Goal: Register for event/course

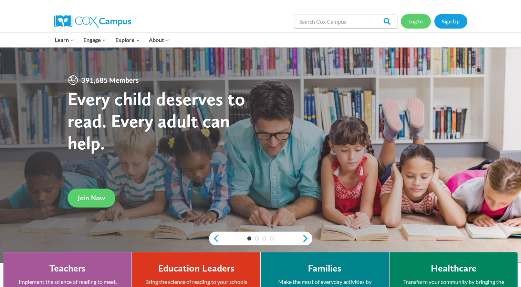
click at [416, 21] on link "Log In" at bounding box center [416, 21] width 30 height 14
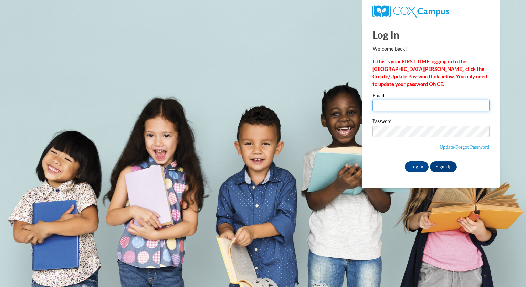
click at [423, 107] on input "Email" at bounding box center [431, 106] width 117 height 12
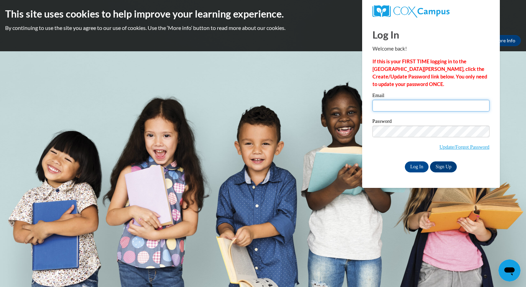
type input "brittney.bell@capna.org"
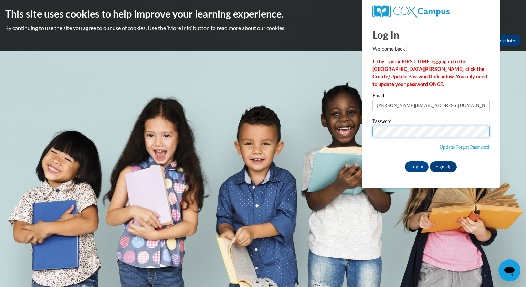
click at [405, 161] on input "Log In" at bounding box center [417, 166] width 24 height 11
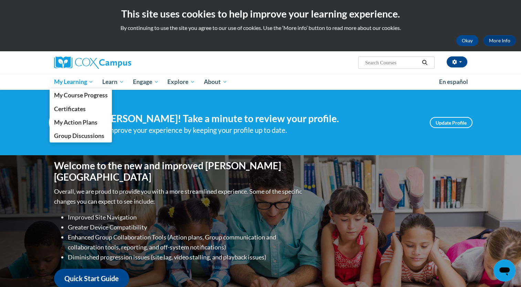
click at [91, 80] on span "My Learning" at bounding box center [74, 82] width 40 height 8
click at [90, 95] on span "My Course Progress" at bounding box center [81, 95] width 54 height 7
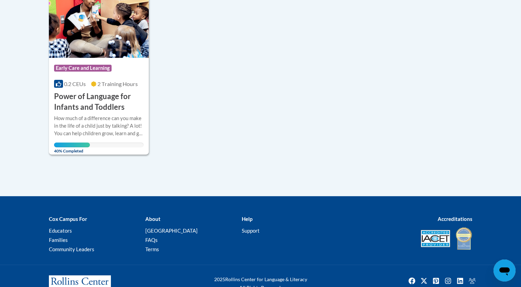
scroll to position [191, 0]
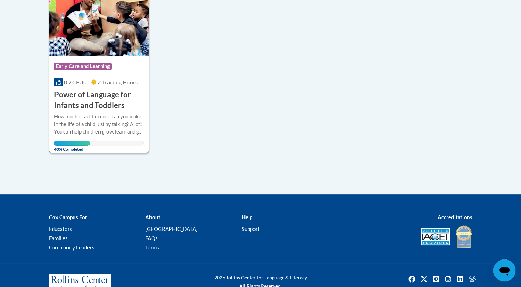
click at [91, 36] on img at bounding box center [99, 21] width 100 height 70
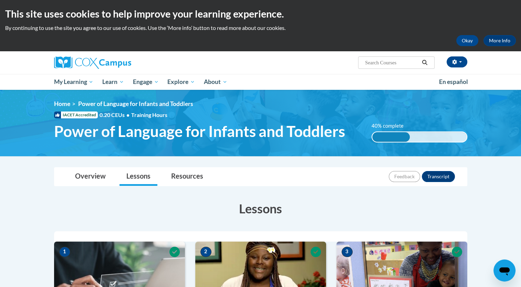
drag, startPoint x: 276, startPoint y: 86, endPoint x: 293, endPoint y: 101, distance: 22.4
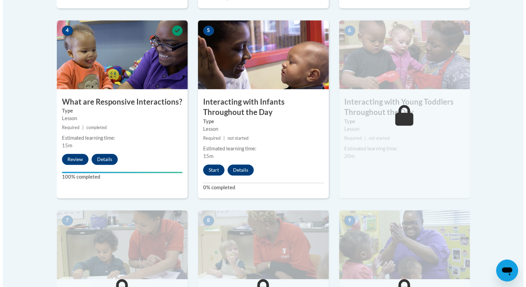
scroll to position [408, 0]
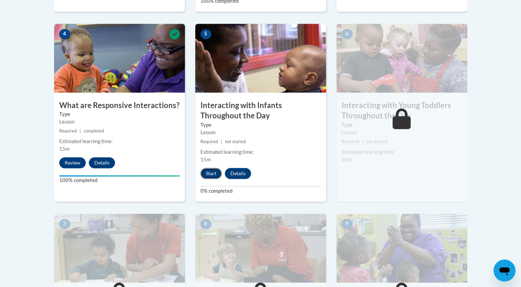
click at [215, 168] on button "Start" at bounding box center [210, 173] width 21 height 11
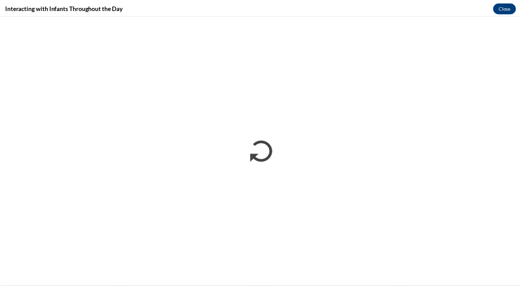
scroll to position [0, 0]
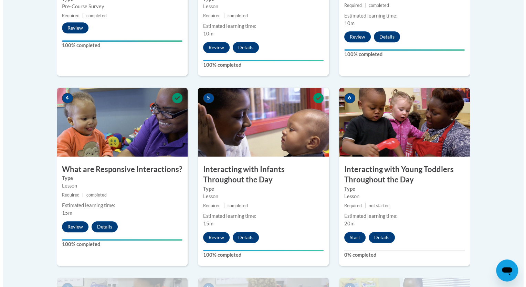
scroll to position [347, 0]
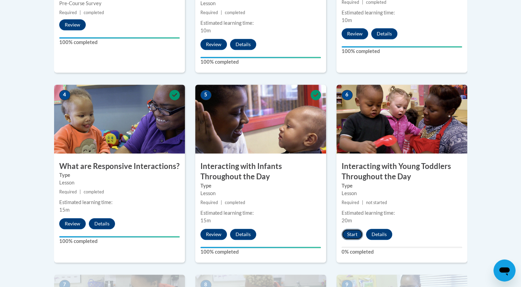
click at [354, 229] on button "Start" at bounding box center [352, 234] width 21 height 11
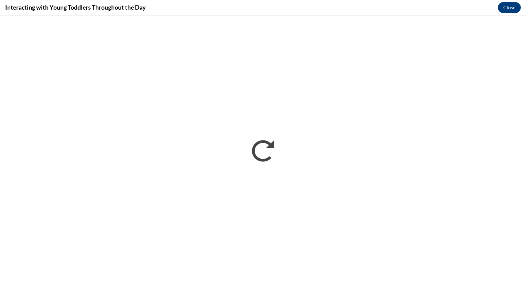
scroll to position [0, 0]
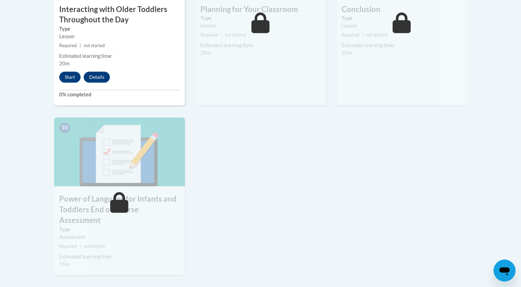
scroll to position [687, 0]
